Goal: Task Accomplishment & Management: Manage account settings

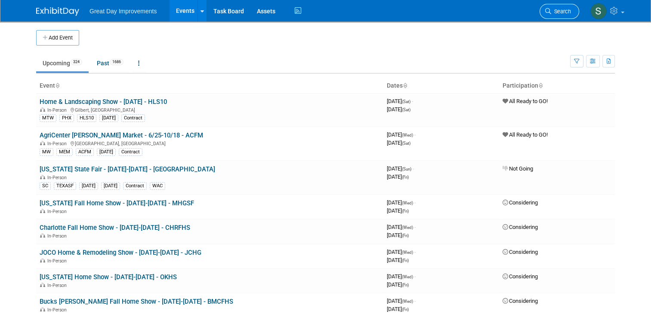
click at [569, 12] on span "Search" at bounding box center [561, 11] width 20 height 6
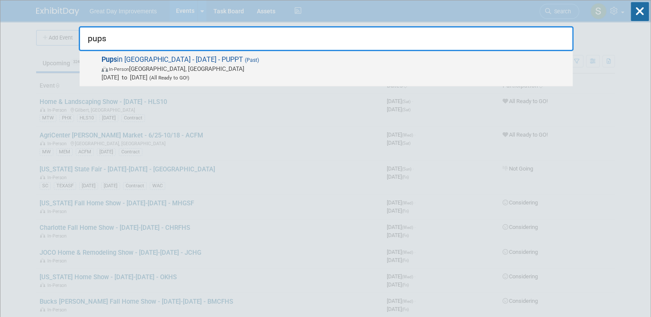
type input "pups"
click at [386, 78] on span "Oct 4, 2025 to Oct 4, 2025 (All Ready to GO!)" at bounding box center [335, 77] width 467 height 9
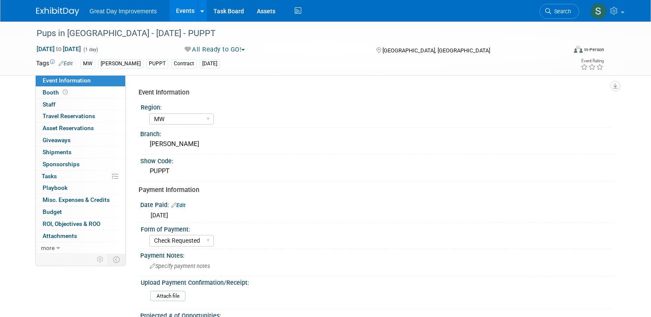
select select "MW"
select select "Check Requested"
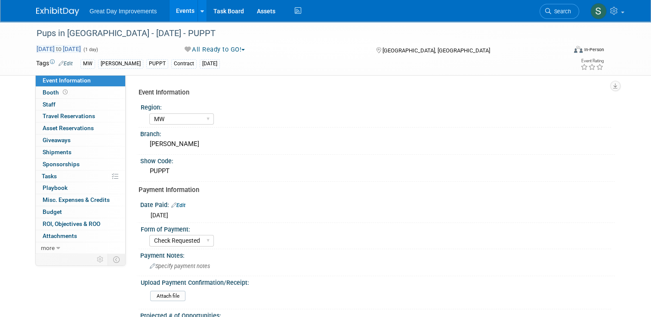
click at [81, 48] on span "Oct 4, 2025 to Oct 4, 2025" at bounding box center [58, 49] width 45 height 8
type input "Oct 4, 2025"
select select "9"
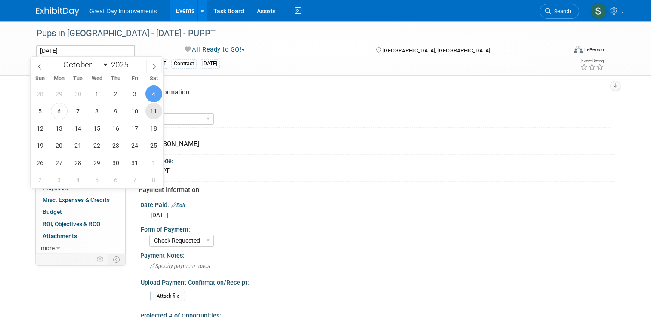
click at [153, 111] on span "11" at bounding box center [153, 111] width 17 height 17
type input "Oct 11, 2025"
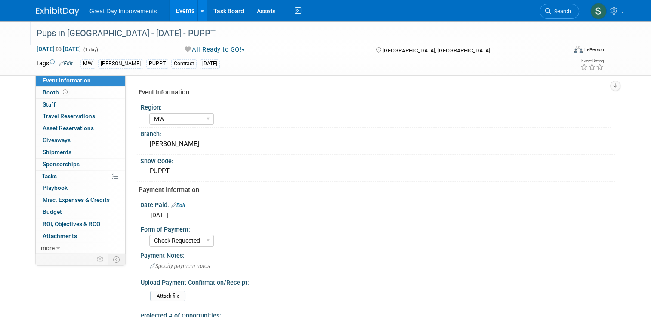
click at [132, 36] on div "Pups in Paristown - 10/04/25 - PUPPT" at bounding box center [295, 33] width 522 height 15
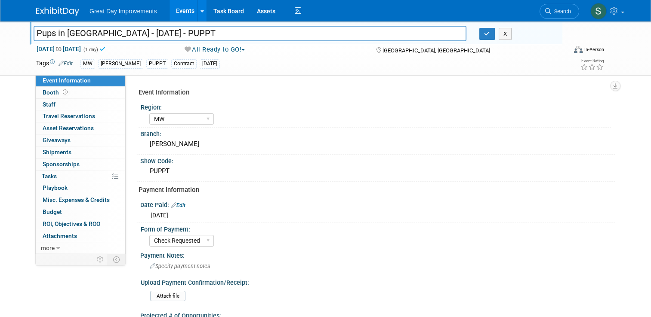
click at [132, 36] on input "Pups in Paristown - 10/04/25 - PUPPT" at bounding box center [250, 33] width 433 height 15
click at [129, 31] on input "Pups in Paristown - 10/04/25 - PUPPT" at bounding box center [250, 33] width 433 height 15
type input "Pups in [GEOGRAPHIC_DATA] - [DATE] - PUPPT"
click at [491, 38] on button "button" at bounding box center [486, 34] width 15 height 12
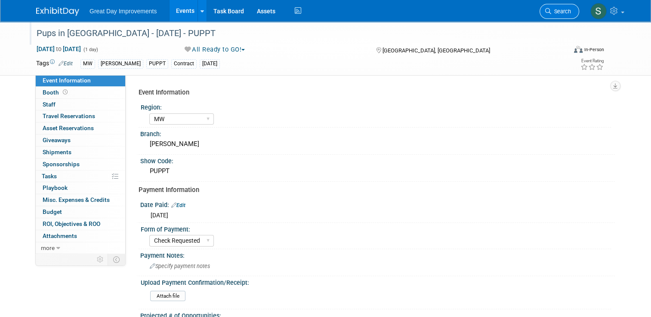
click at [558, 8] on span "Search" at bounding box center [561, 11] width 20 height 6
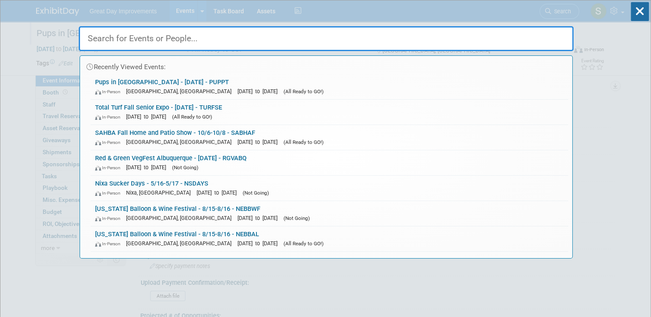
drag, startPoint x: 619, startPoint y: 72, endPoint x: 386, endPoint y: 339, distance: 354.9
click at [386, 317] on html "Great Day Improvements Events Add Event Bulk Upload Events Shareable Event Boar…" at bounding box center [325, 158] width 651 height 317
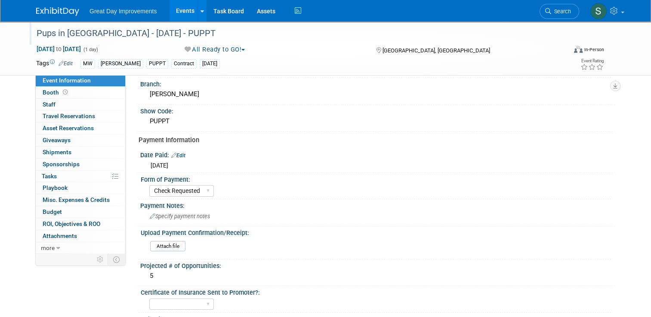
click at [472, 241] on div "Attach file" at bounding box center [379, 248] width 458 height 14
click at [564, 13] on span "Search" at bounding box center [561, 11] width 20 height 6
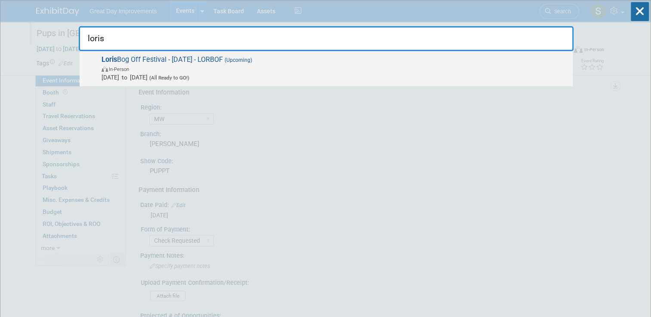
type input "loris"
click at [535, 67] on span "In-Person" at bounding box center [335, 69] width 467 height 9
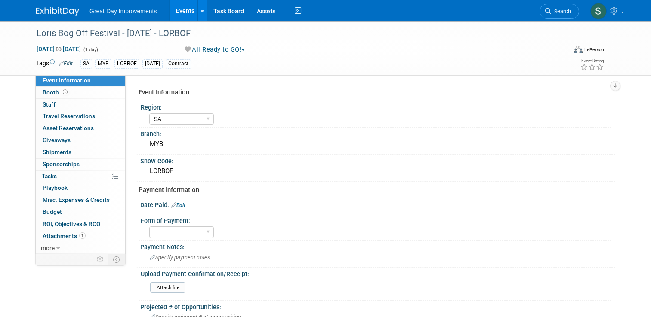
select select "SA"
select select "Yes"
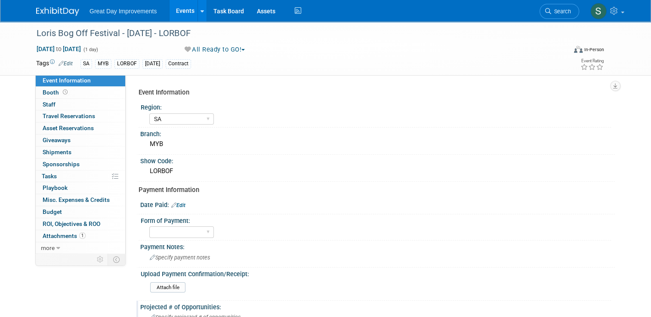
click at [492, 317] on html "Great Day Improvements Events Add Event Bulk Upload Events Shareable Event Boar…" at bounding box center [325, 158] width 651 height 317
